Goal: Obtain resource: Obtain resource

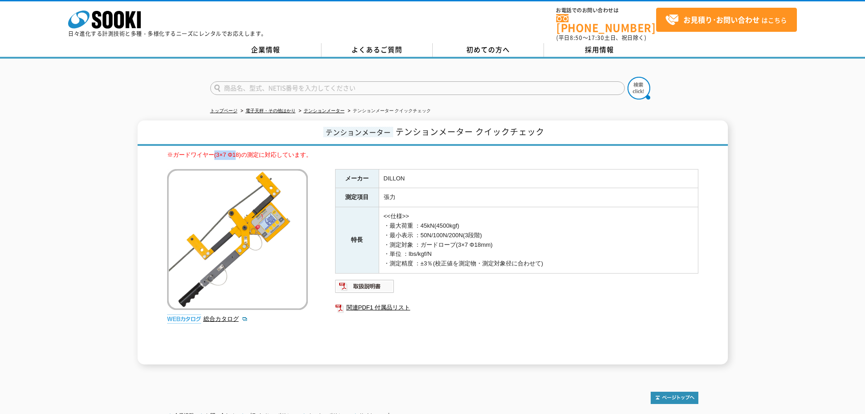
drag, startPoint x: 241, startPoint y: 150, endPoint x: 213, endPoint y: 144, distance: 28.4
click at [213, 143] on div "テンションメーター テンションメーター クイックチェック ※ガードワイヤー(3×7 Φ18)の測定に対応しています。 総合カタログ メーカー DILLON 測…" at bounding box center [433, 242] width 591 height 244
click at [219, 152] on span "※ガードワイヤー(3×7 Φ18)の測定に対応しています。" at bounding box center [239, 154] width 145 height 7
click at [209, 151] on span "※ガードワイヤー(3×7 Φ18)の測定に対応しています。" at bounding box center [239, 154] width 145 height 7
drag, startPoint x: 247, startPoint y: 148, endPoint x: 172, endPoint y: 144, distance: 75.1
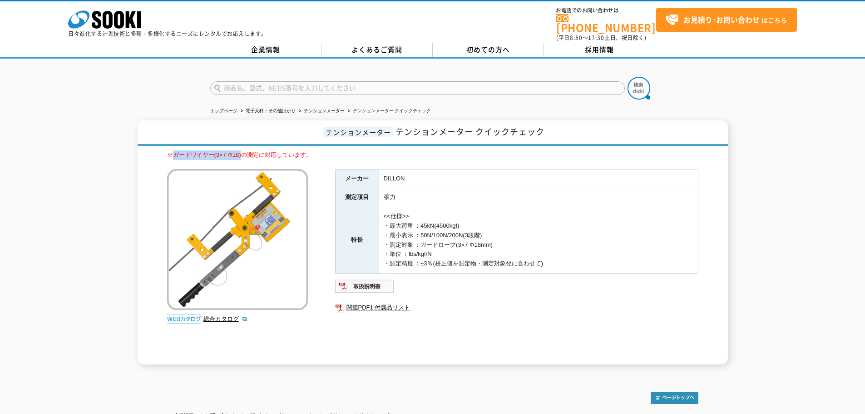
click at [172, 144] on div "テンションメーター テンションメーター クイックチェック ※ガードワイヤー(3×7 Φ18)の測定に対応しています。 総合カタログ メーカー DILLON 測…" at bounding box center [433, 242] width 591 height 244
click at [360, 302] on link "関連PDF1 付属品リスト" at bounding box center [516, 308] width 363 height 12
click at [377, 289] on div "メーカー DILLON 測定項目 張力 特長 <<仕様>> ・最大荷重 ：45kN(4500kgf) ・最小表示 ：50N/100N/200N(3段階) ・測…" at bounding box center [516, 266] width 363 height 195
click at [377, 282] on img at bounding box center [365, 286] width 60 height 15
